Goal: Task Accomplishment & Management: Use online tool/utility

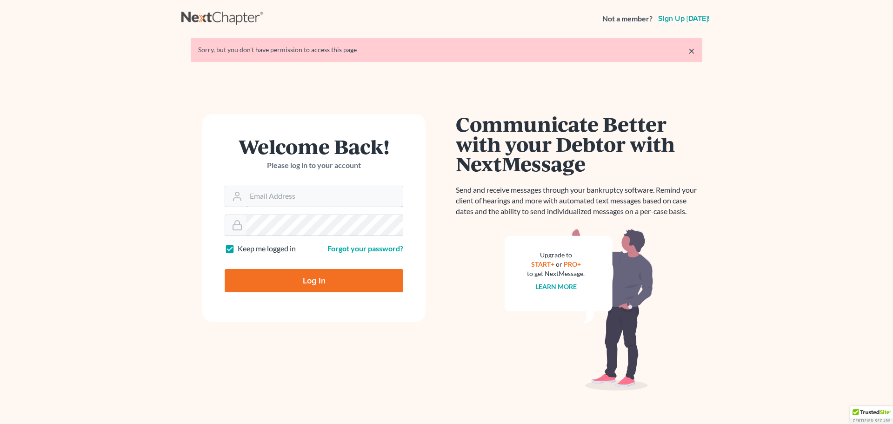
type input "jarred@eiblaw.com"
drag, startPoint x: 0, startPoint y: 0, endPoint x: 331, endPoint y: 280, distance: 433.3
click at [331, 280] on input "Log In" at bounding box center [314, 280] width 179 height 23
type input "Thinking..."
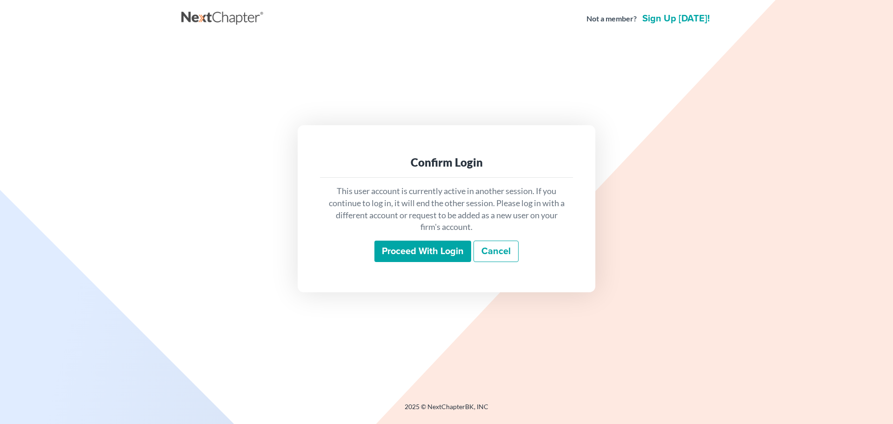
click at [431, 253] on input "Proceed with login" at bounding box center [422, 250] width 97 height 21
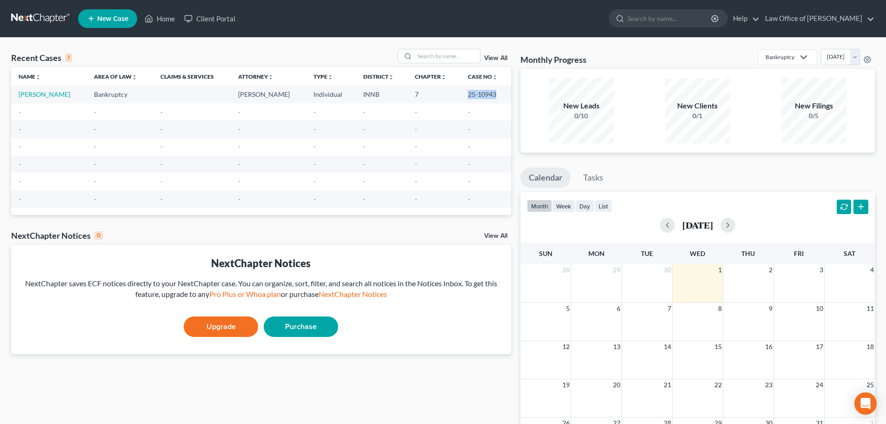
drag, startPoint x: 465, startPoint y: 93, endPoint x: 504, endPoint y: 95, distance: 39.1
click at [504, 95] on td "25-10943" at bounding box center [485, 94] width 51 height 17
copy td "25-10943"
